Goal: Information Seeking & Learning: Learn about a topic

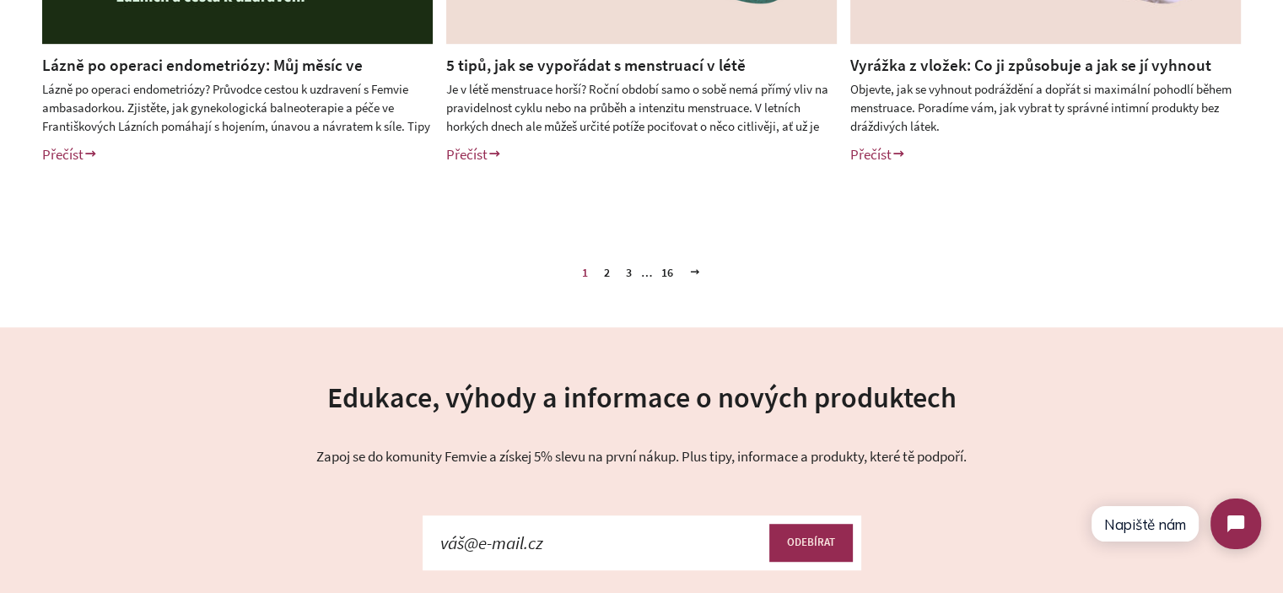
scroll to position [955, 0]
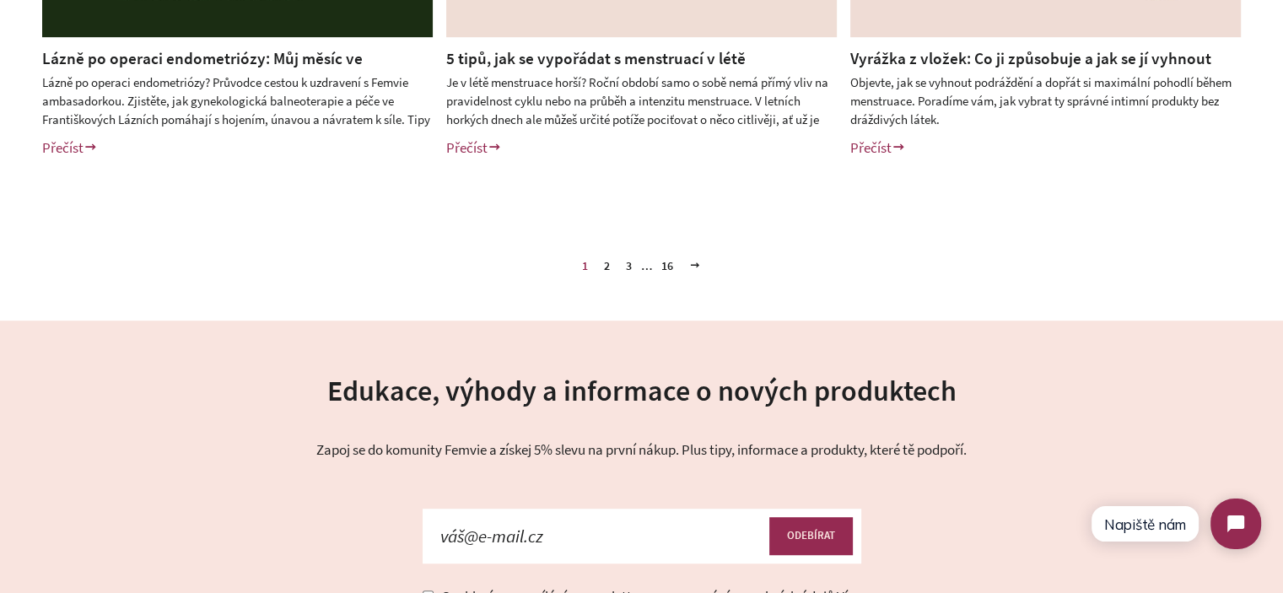
click at [605, 262] on link "2" at bounding box center [606, 265] width 19 height 25
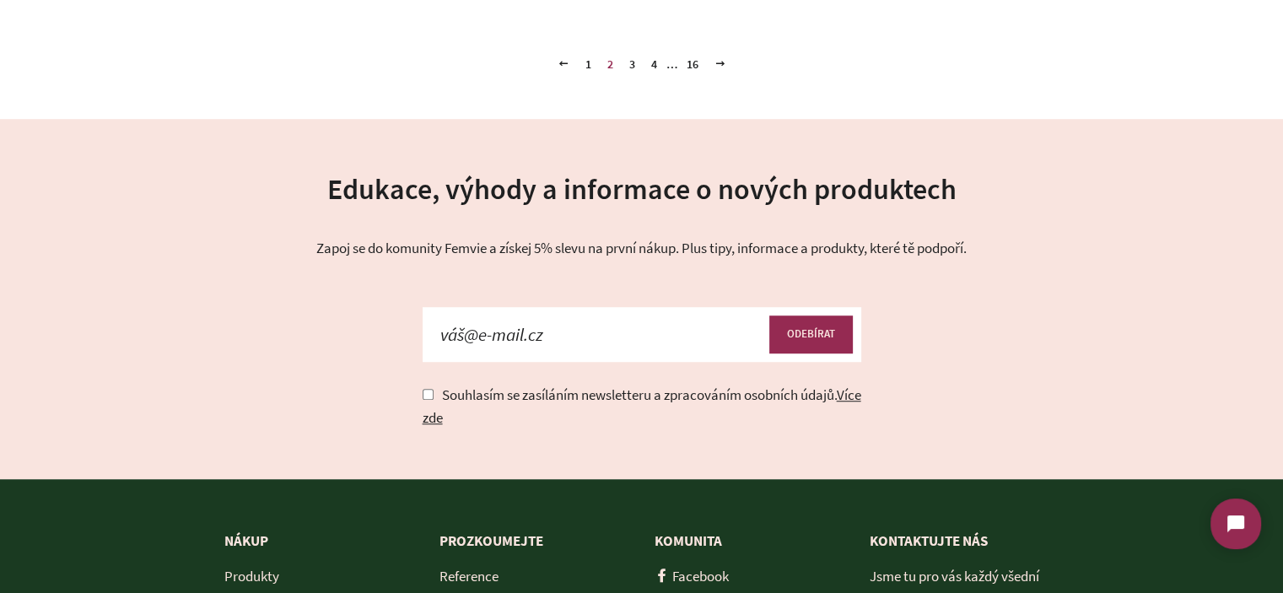
scroll to position [1008, 0]
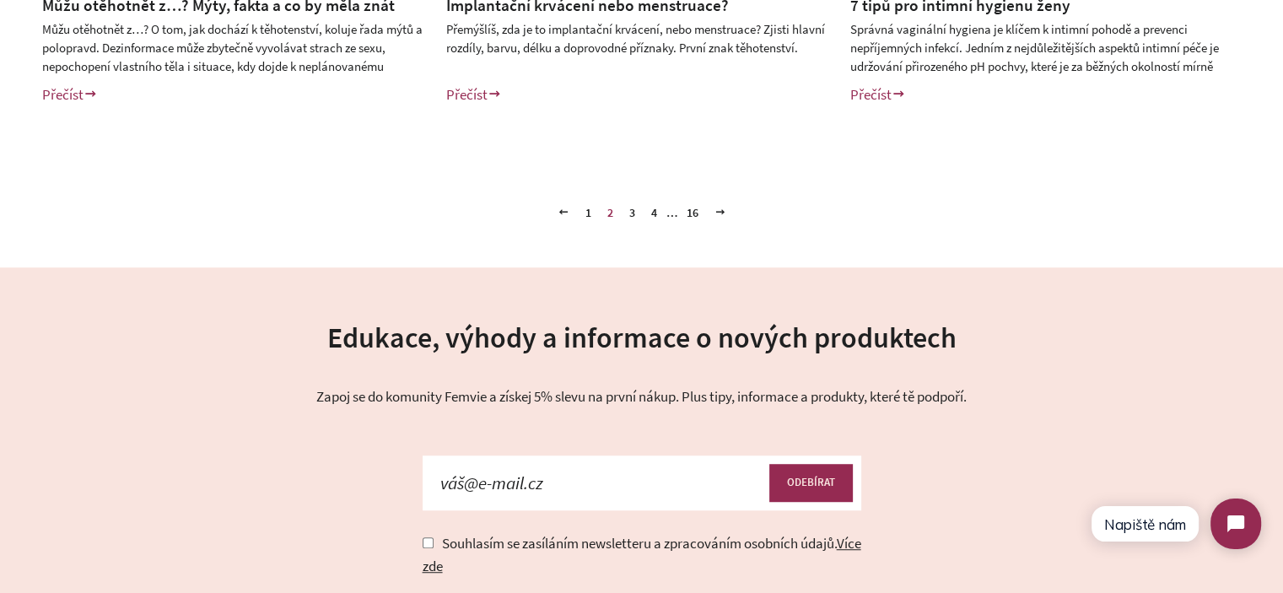
click at [658, 212] on link "4" at bounding box center [654, 212] width 19 height 25
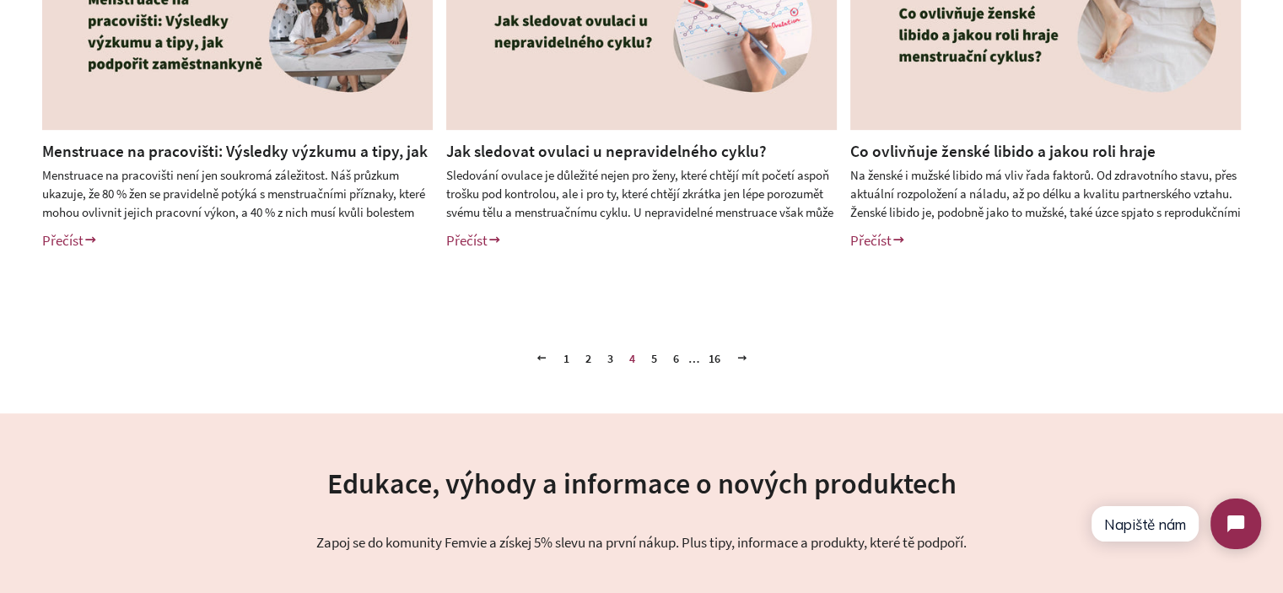
click at [677, 357] on link "6" at bounding box center [675, 358] width 19 height 25
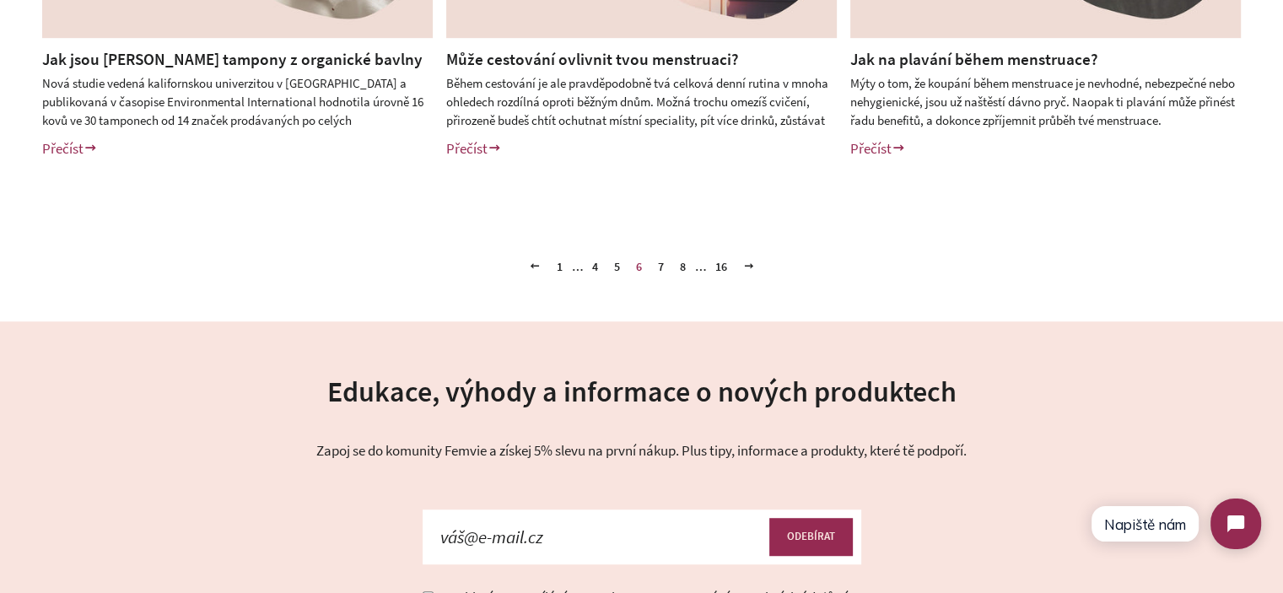
scroll to position [955, 0]
click at [657, 270] on link "7" at bounding box center [660, 265] width 19 height 25
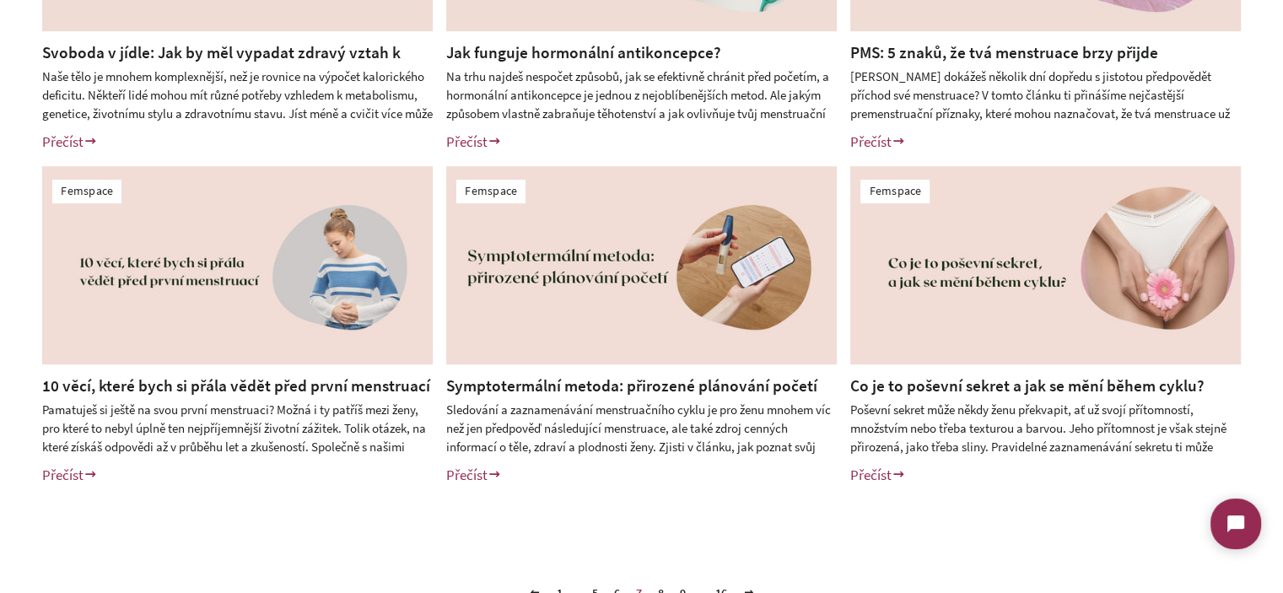
scroll to position [844, 0]
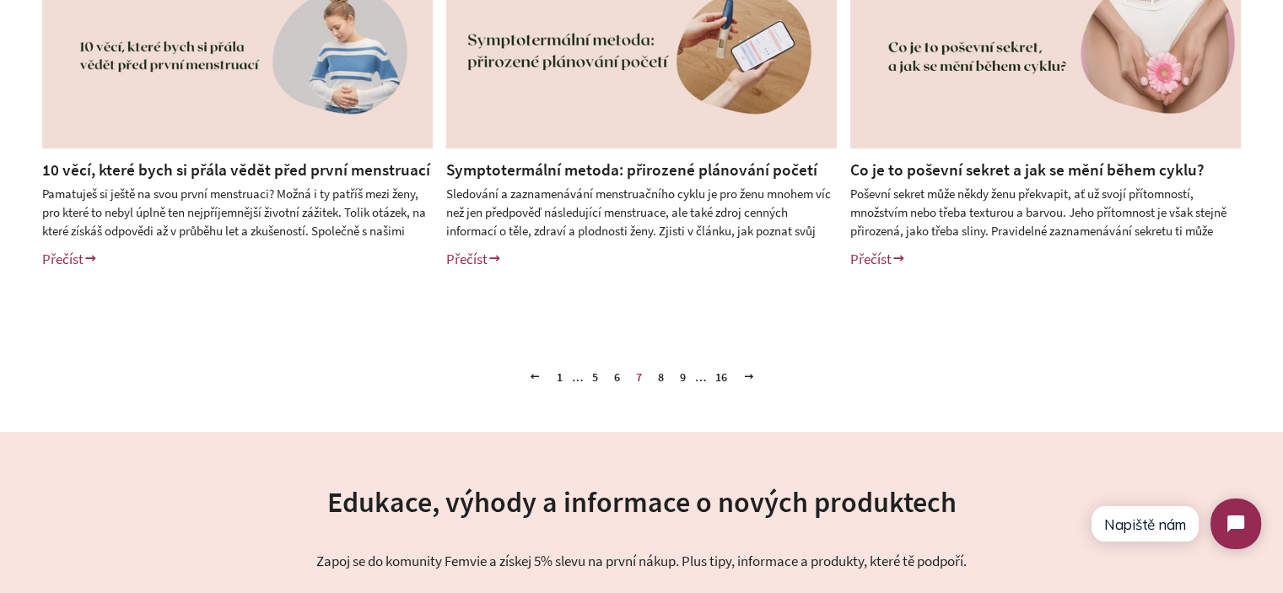
click at [661, 377] on link "8" at bounding box center [660, 376] width 19 height 25
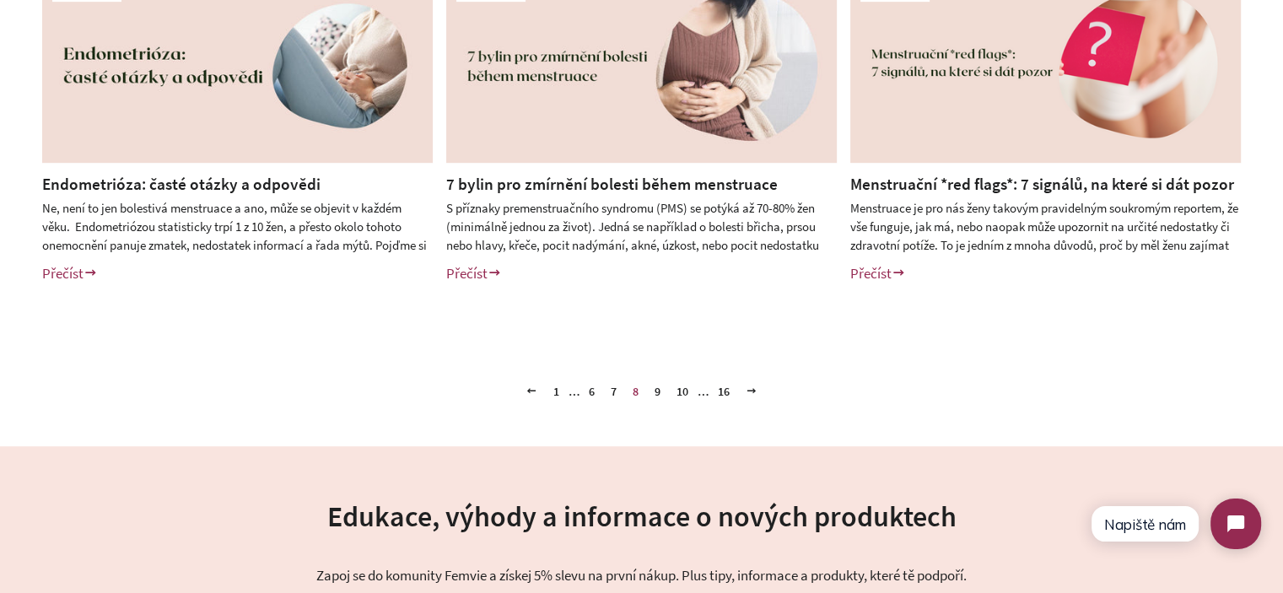
scroll to position [844, 0]
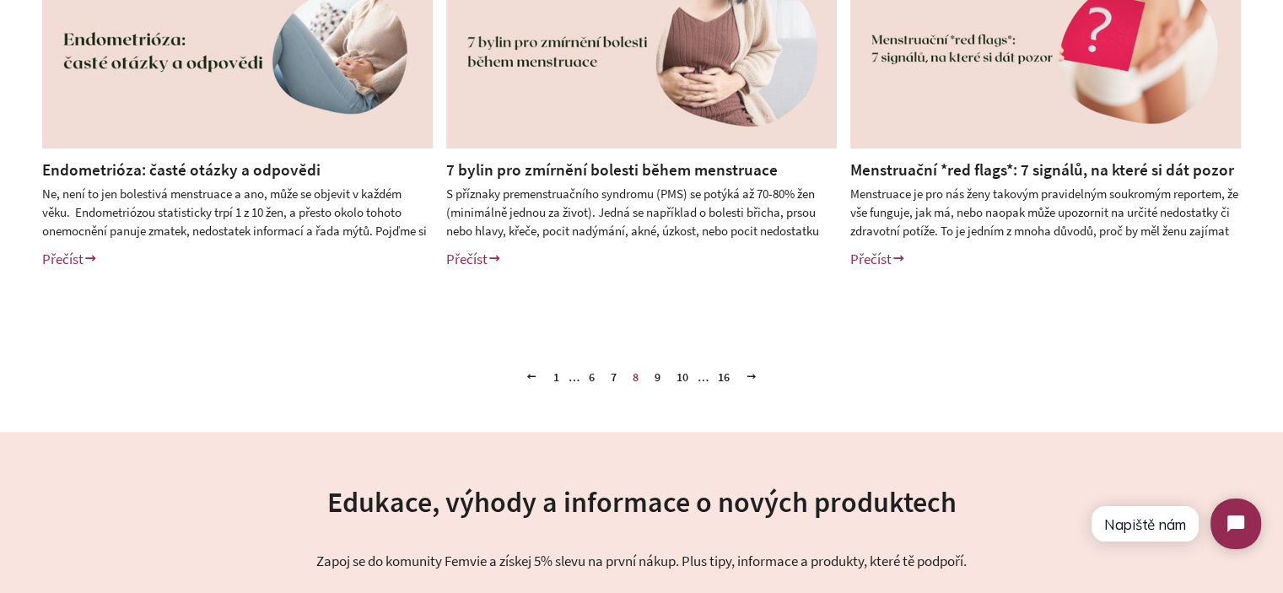
click at [661, 377] on link "9" at bounding box center [657, 376] width 19 height 25
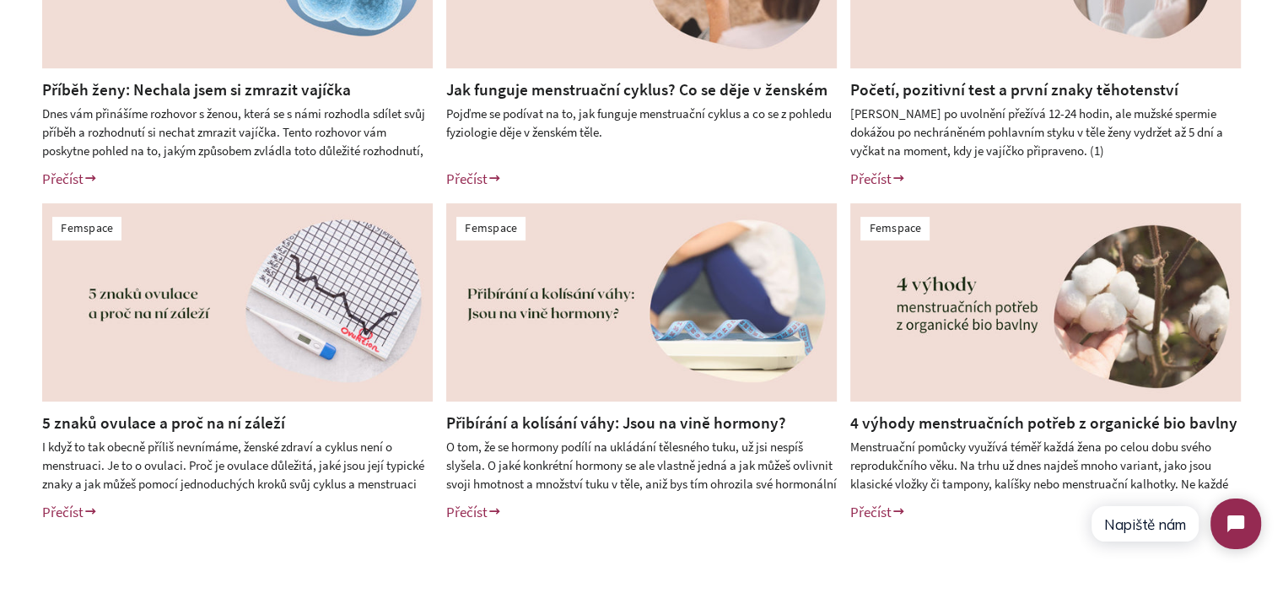
scroll to position [759, 0]
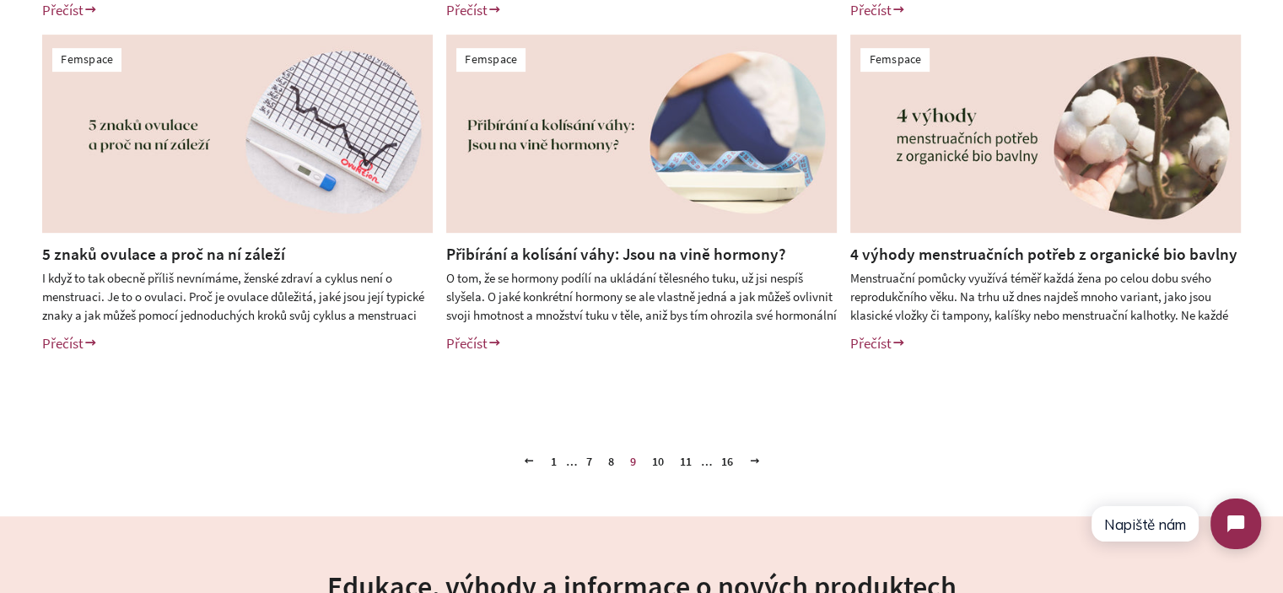
click at [568, 258] on link "Přibírání a kolísání váhy: Jsou na vině hormony?" at bounding box center [616, 254] width 340 height 20
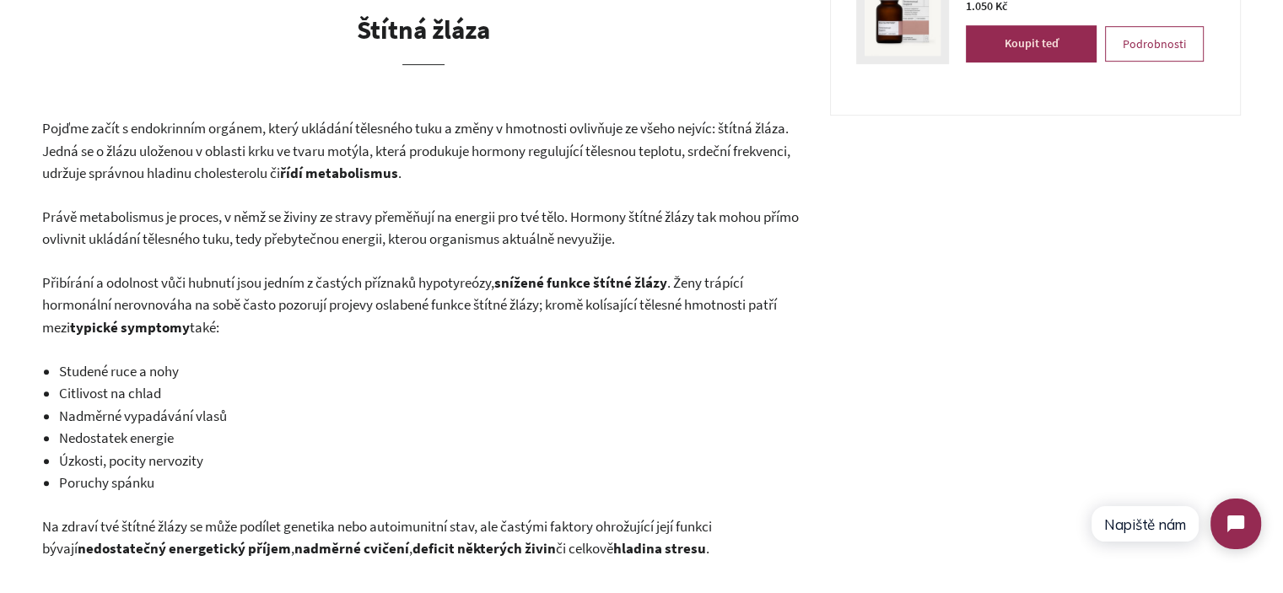
click at [198, 210] on span "Právě metabolismus je proces, v němž se živiny ze stravy přeměňují na energii p…" at bounding box center [420, 228] width 757 height 41
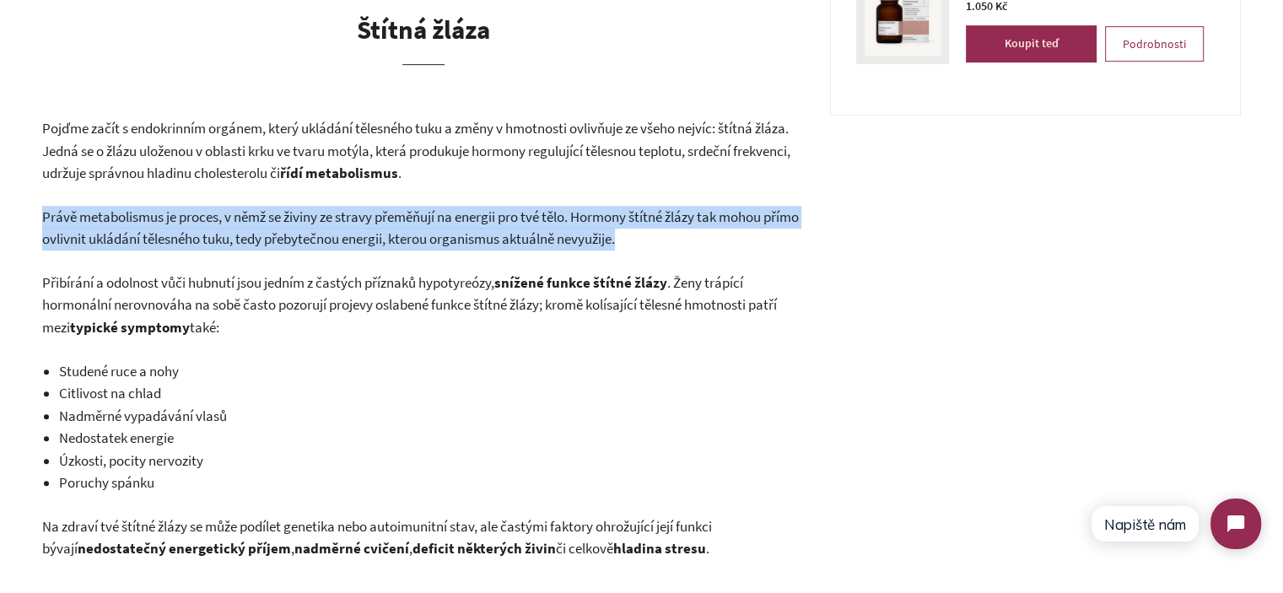
click at [198, 210] on span "Právě metabolismus je proces, v němž se živiny ze stravy přeměňují na energii p…" at bounding box center [420, 228] width 757 height 41
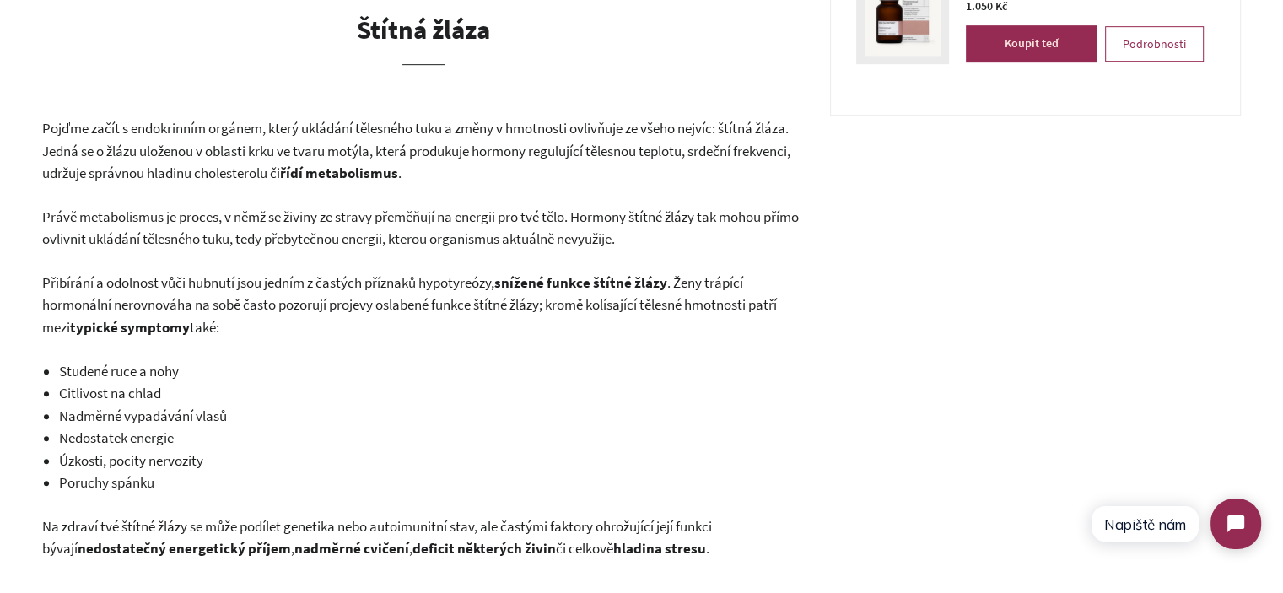
click at [221, 156] on span "Pojďme začít s endokrinním orgánem, který ukládání tělesného tuku a změny v hmo…" at bounding box center [416, 150] width 748 height 63
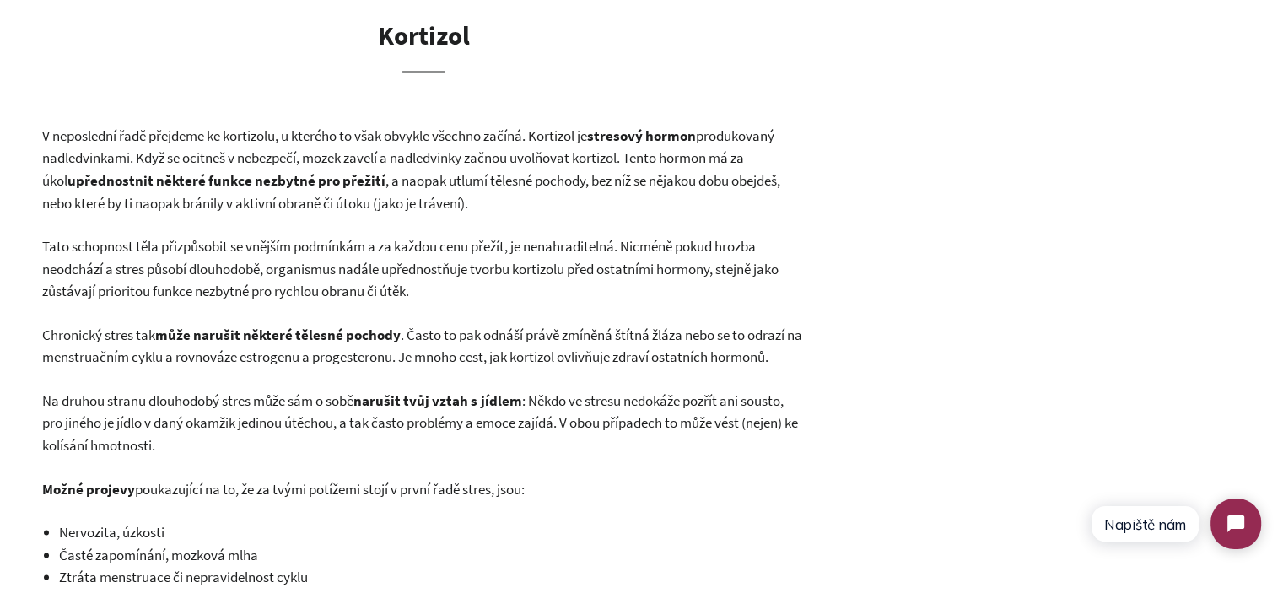
scroll to position [3121, 0]
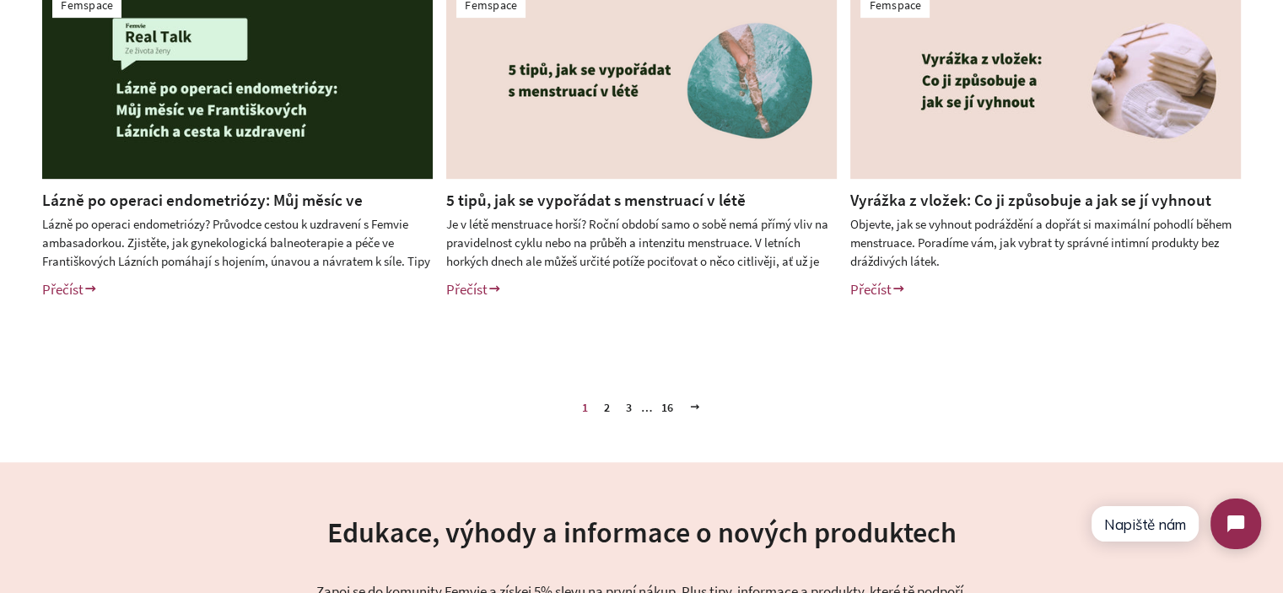
scroll to position [844, 0]
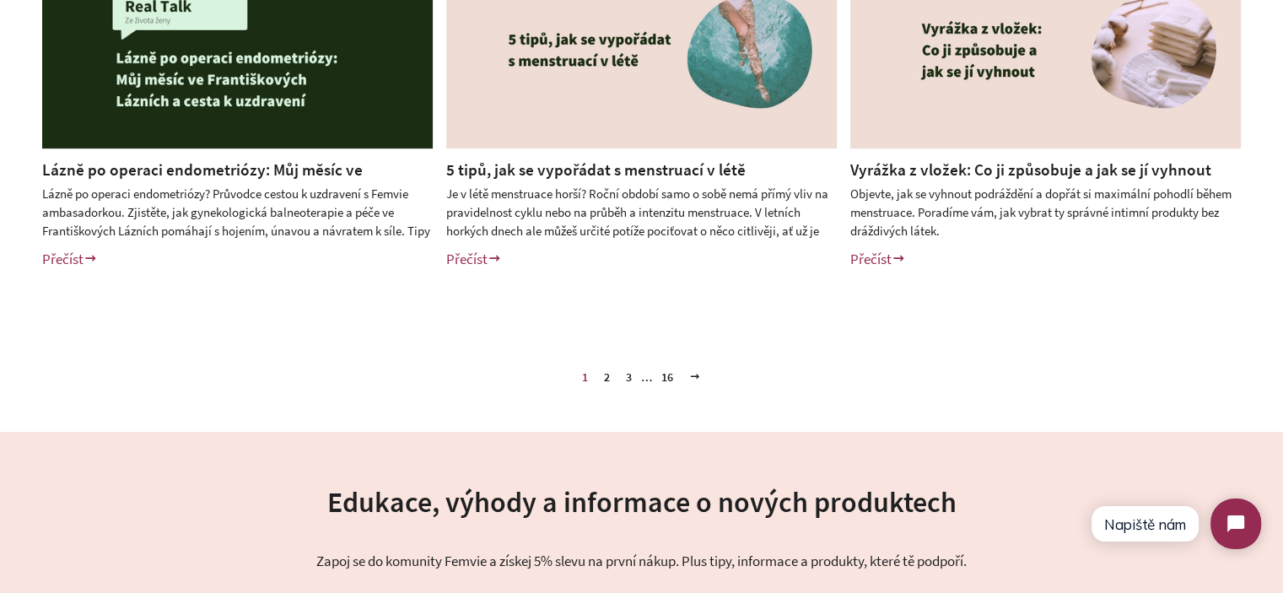
click at [608, 379] on link "2" at bounding box center [606, 376] width 19 height 25
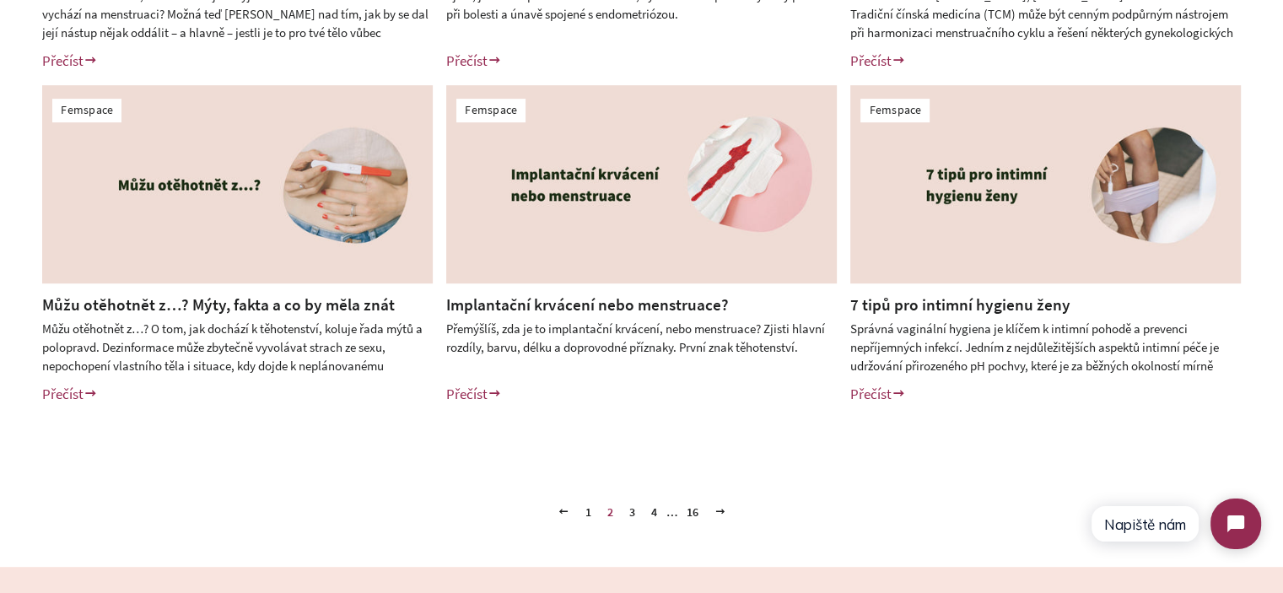
scroll to position [759, 0]
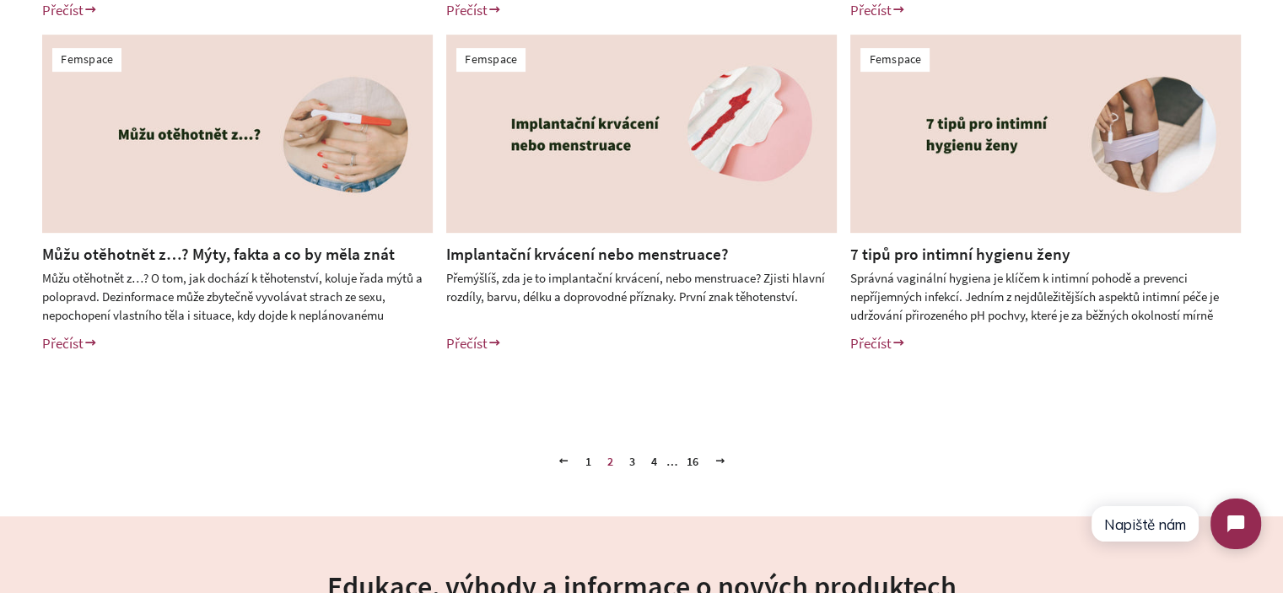
click at [629, 458] on link "3" at bounding box center [632, 461] width 19 height 25
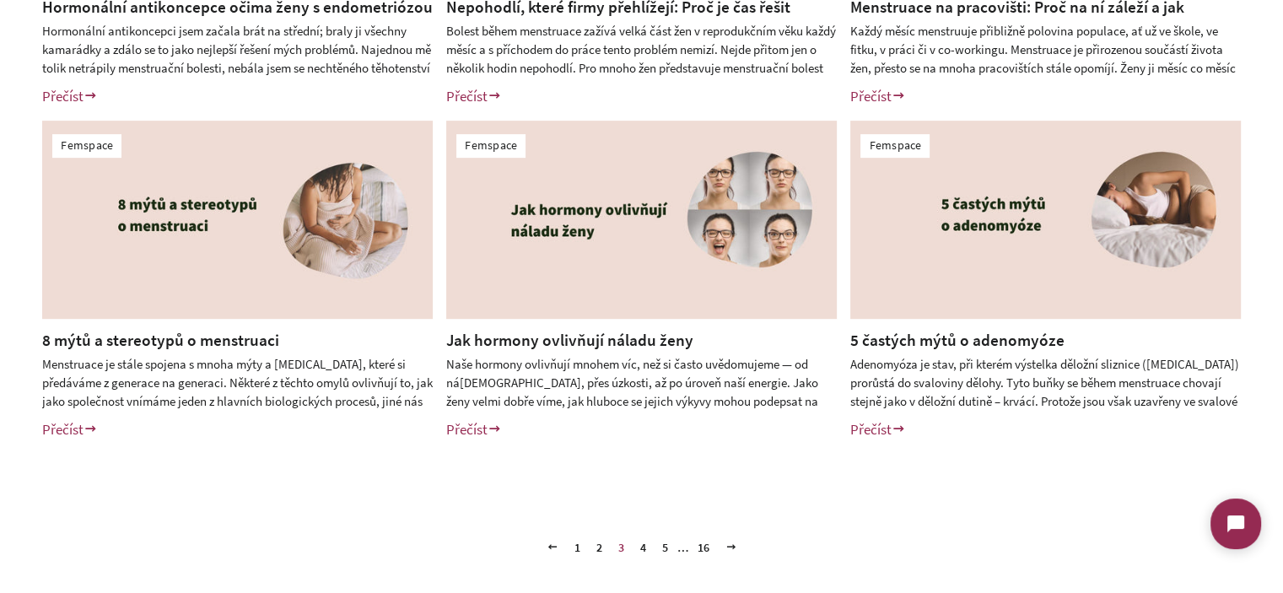
scroll to position [675, 0]
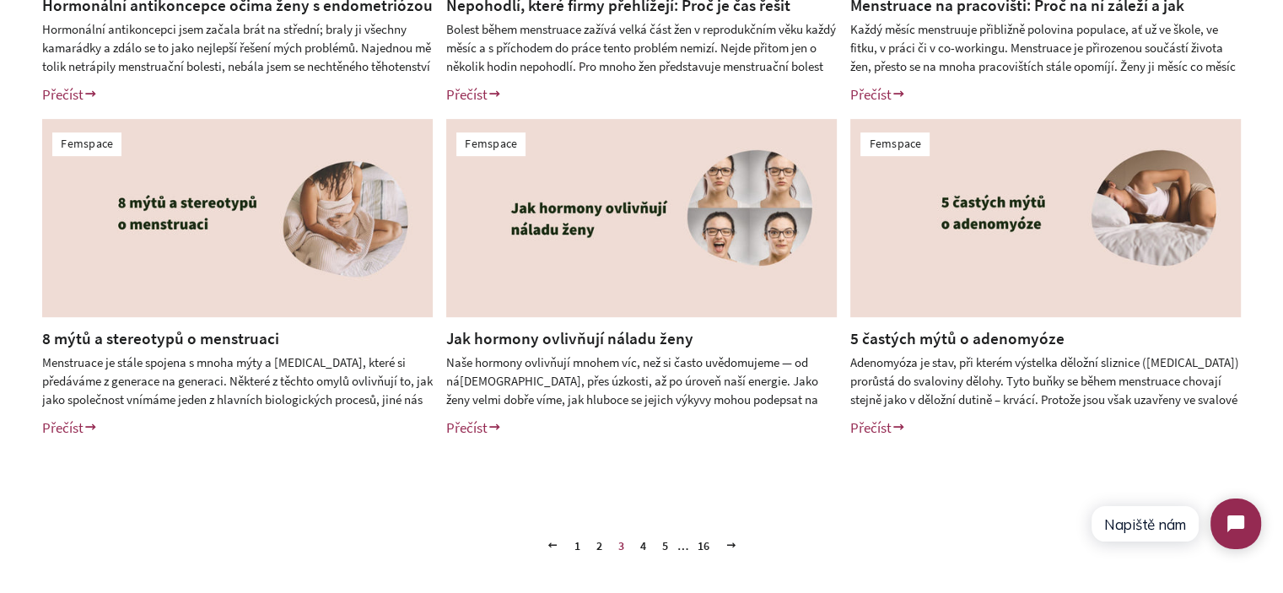
click at [640, 542] on link "4" at bounding box center [643, 545] width 19 height 25
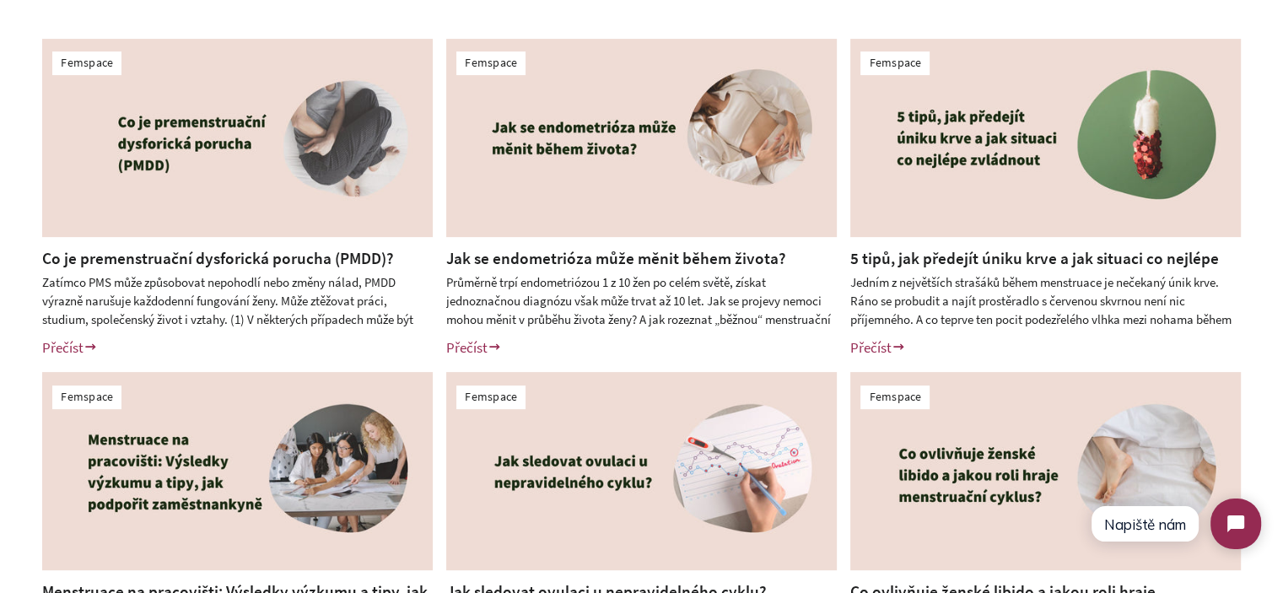
click at [0, 357] on div "Femspace Co je premenstruační dysforická porucha (PMDD)? Zatímco PMS může způso…" at bounding box center [641, 366] width 1283 height 738
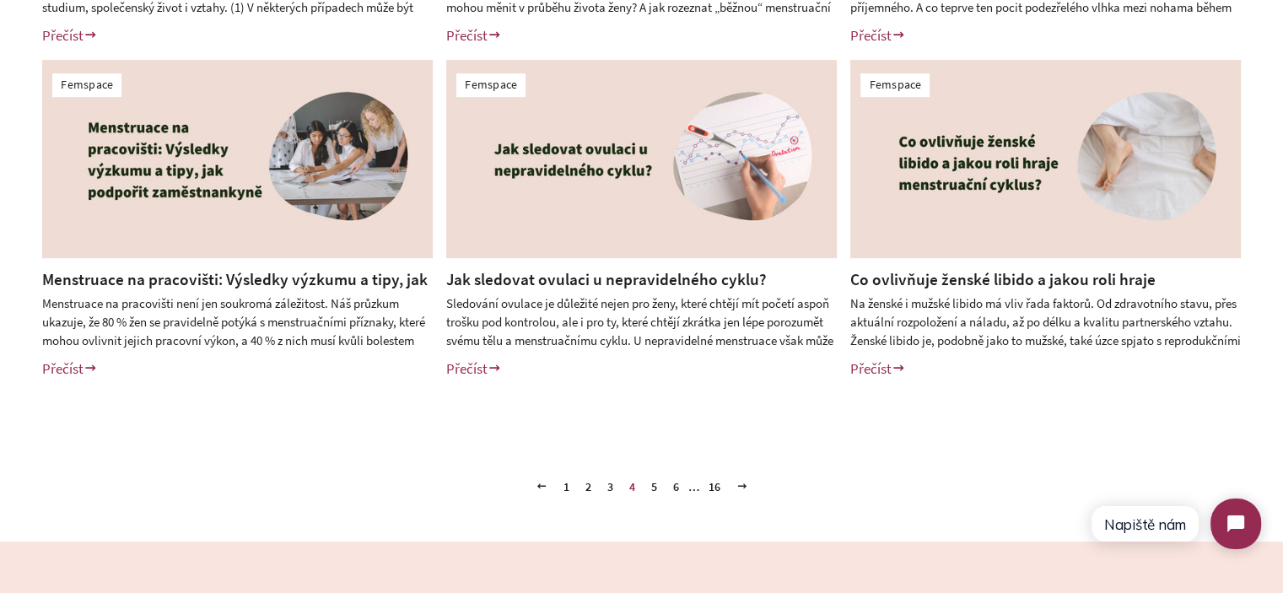
scroll to position [759, 0]
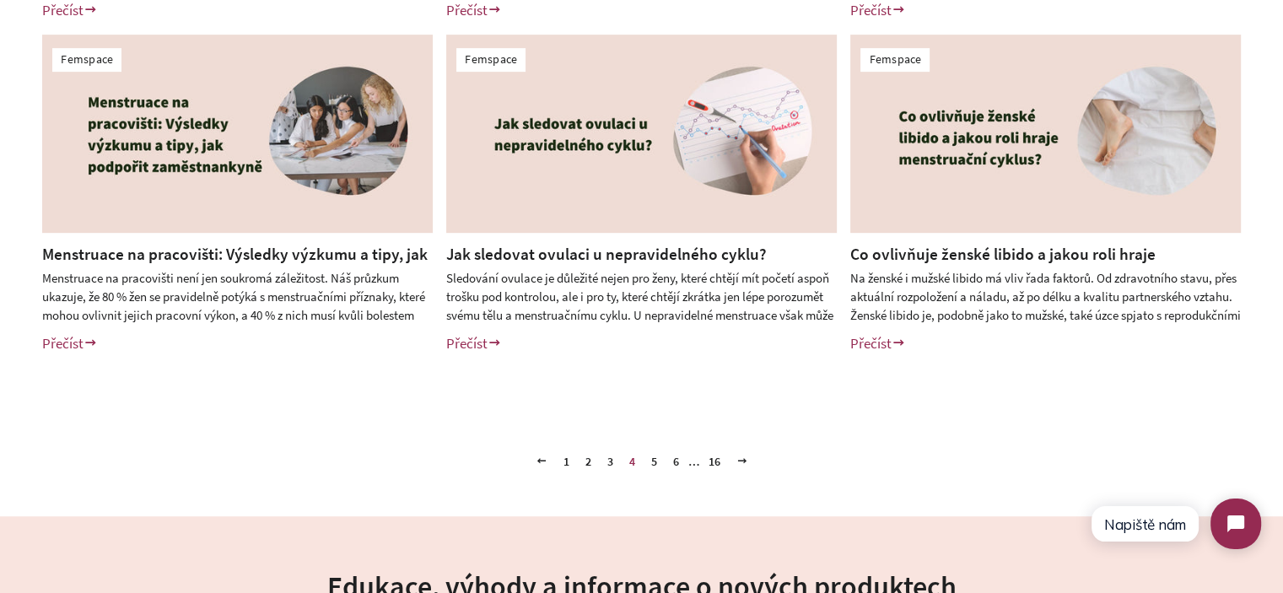
click at [651, 461] on link "5" at bounding box center [654, 461] width 19 height 25
